Goal: Information Seeking & Learning: Learn about a topic

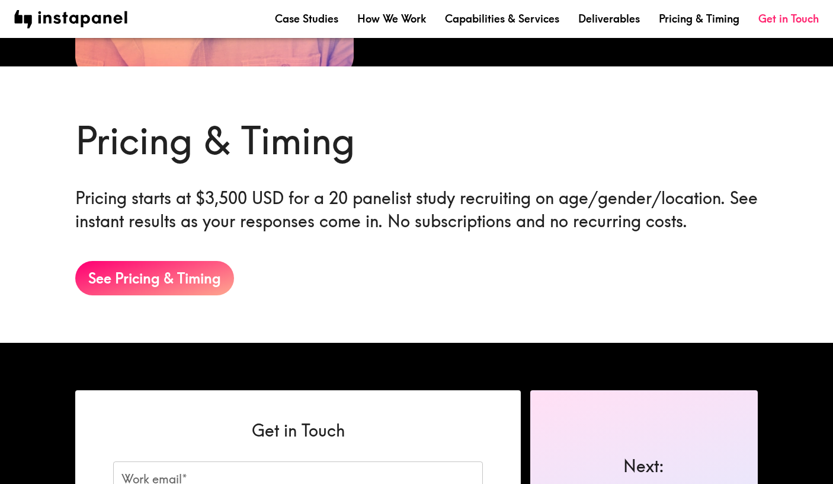
scroll to position [1841, 0]
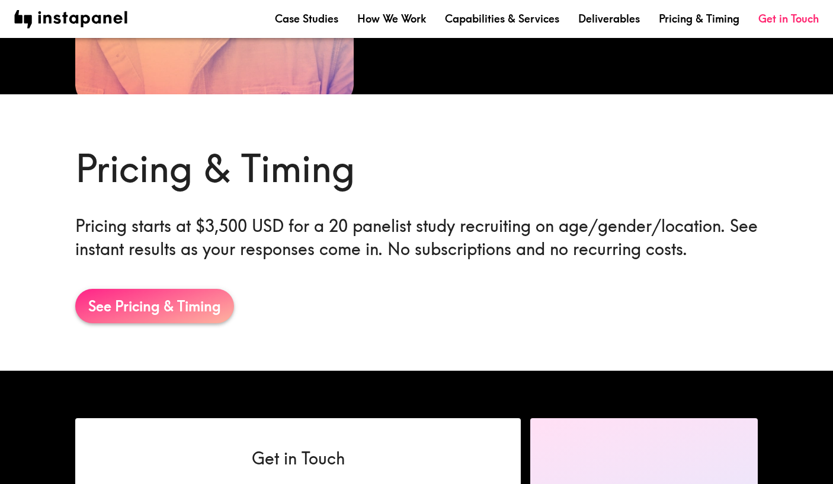
click at [154, 302] on link "See Pricing & Timing" at bounding box center [154, 306] width 159 height 34
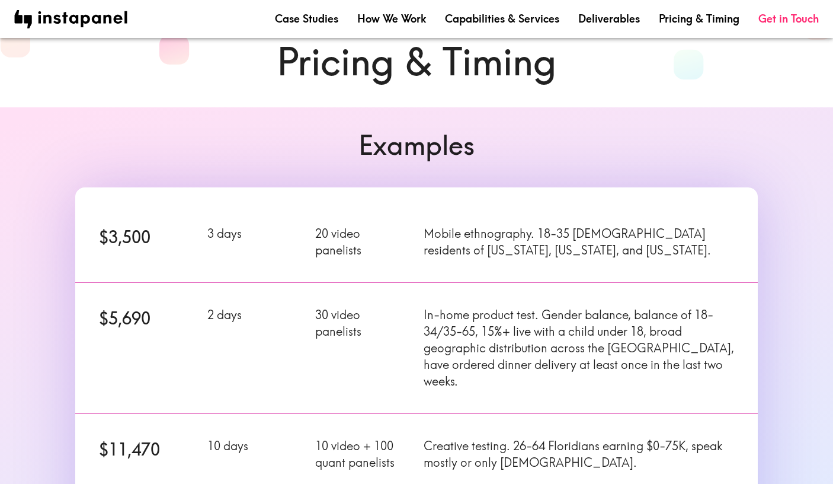
scroll to position [49, 0]
click at [606, 21] on link "Deliverables" at bounding box center [610, 18] width 62 height 15
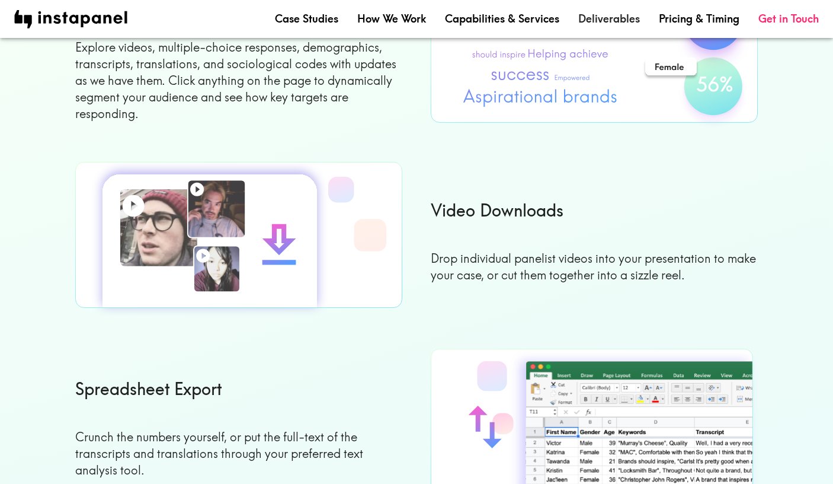
scroll to position [230, 0]
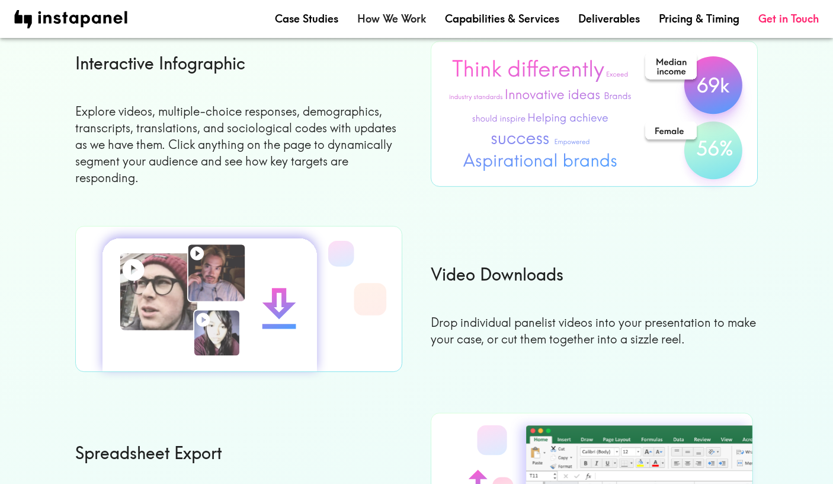
click at [392, 20] on link "How We Work" at bounding box center [391, 18] width 69 height 15
